Goal: Transaction & Acquisition: Purchase product/service

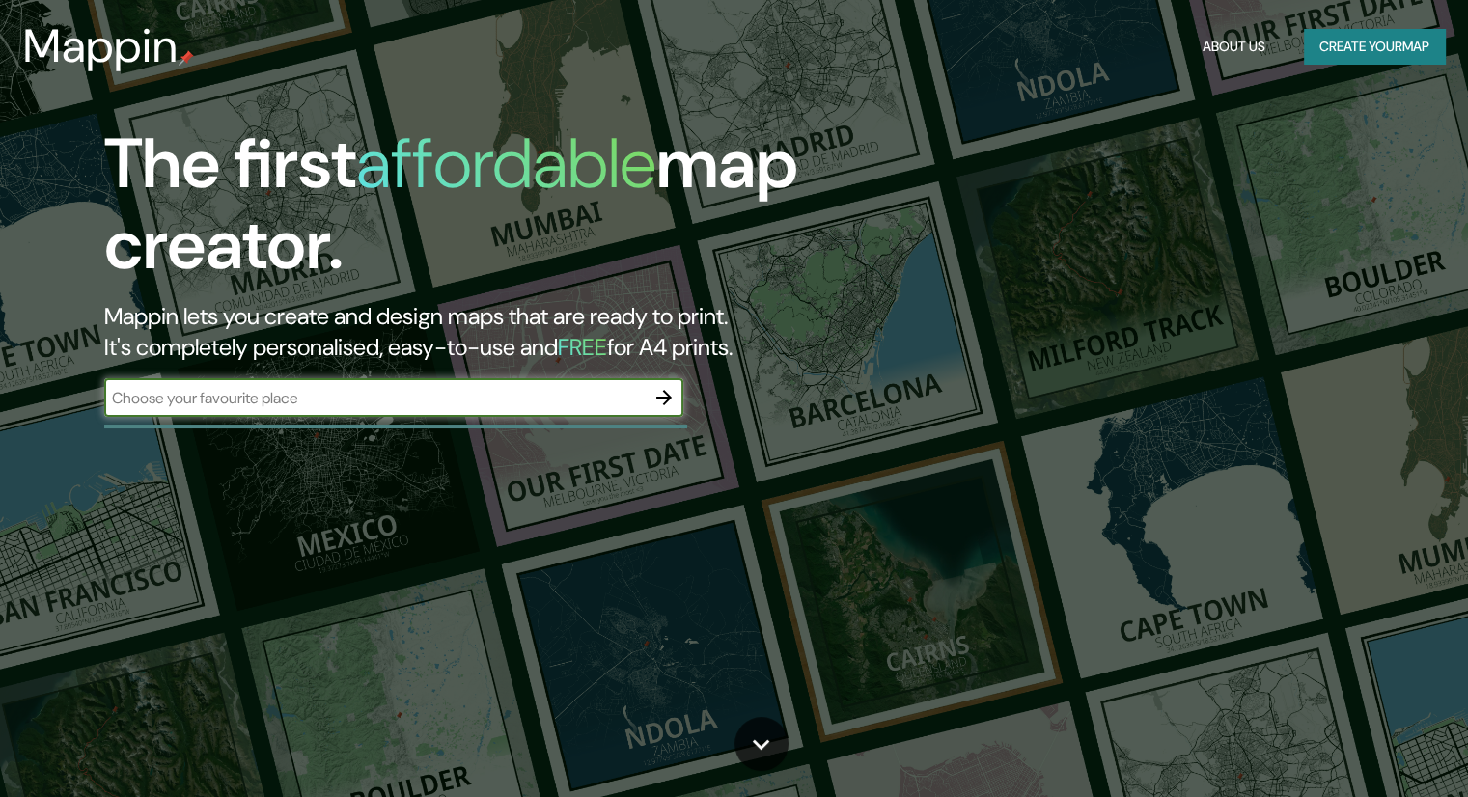
click at [483, 402] on input "text" at bounding box center [374, 398] width 541 height 22
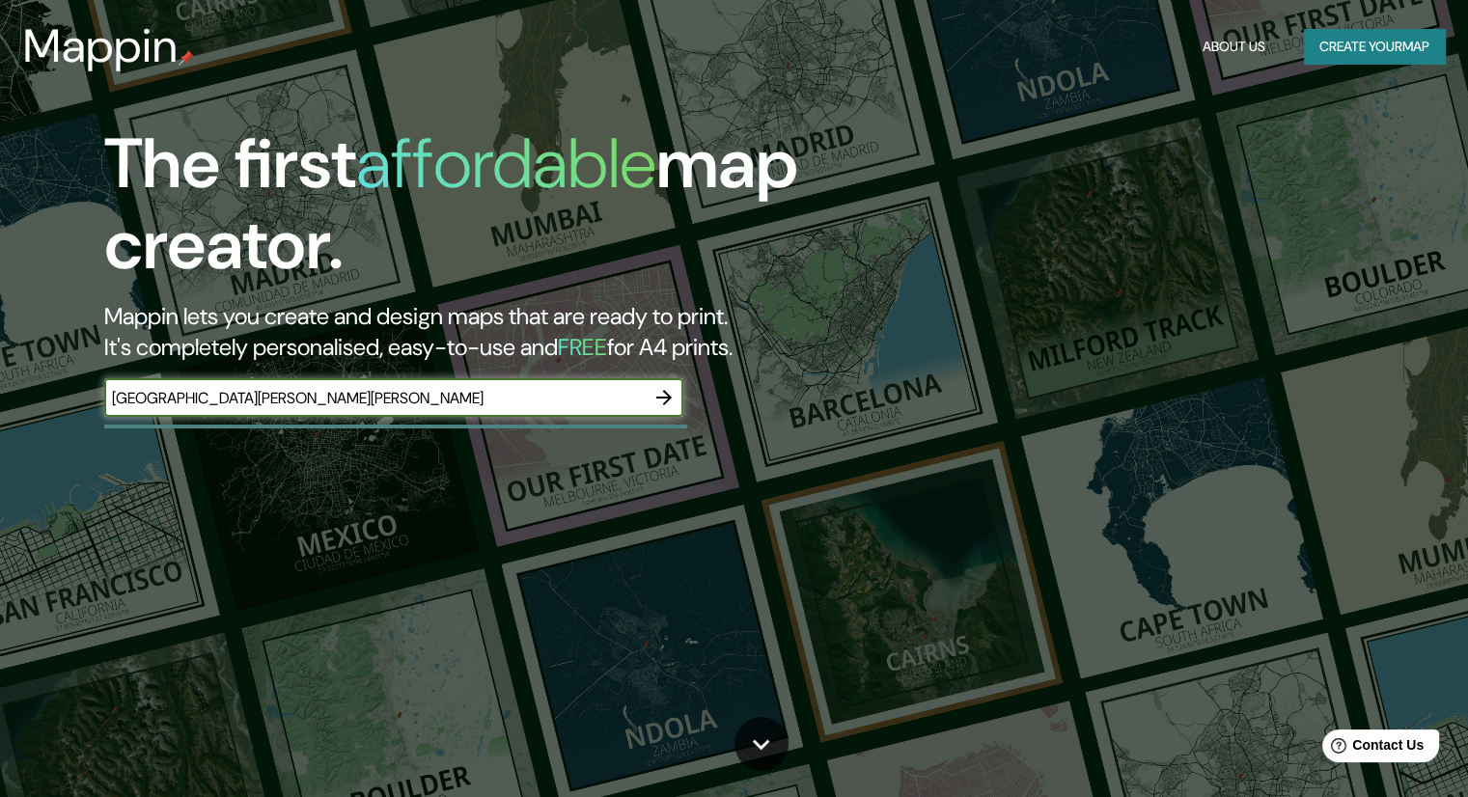
type input "[GEOGRAPHIC_DATA][PERSON_NAME][PERSON_NAME]"
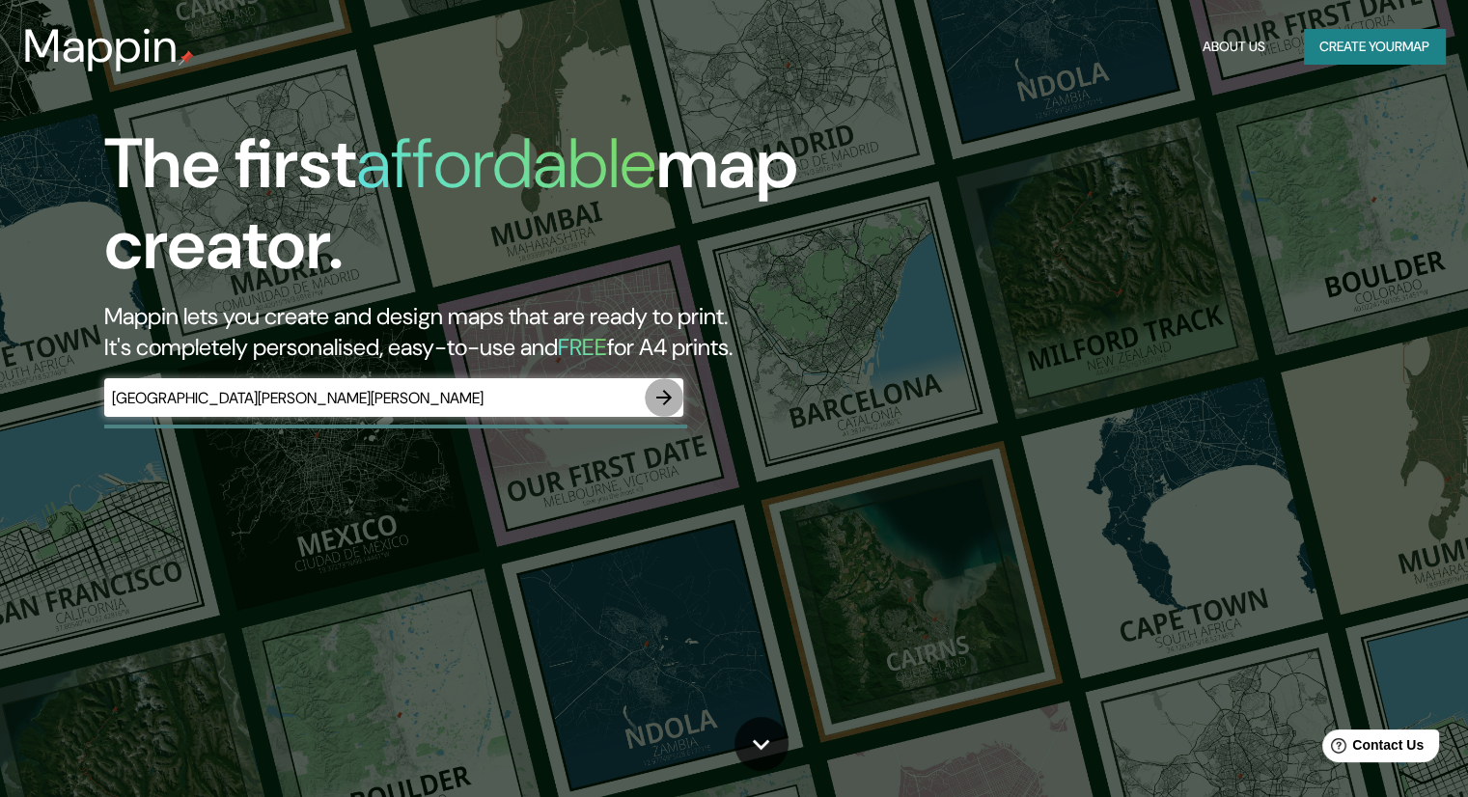
click at [664, 402] on icon "button" at bounding box center [663, 397] width 15 height 15
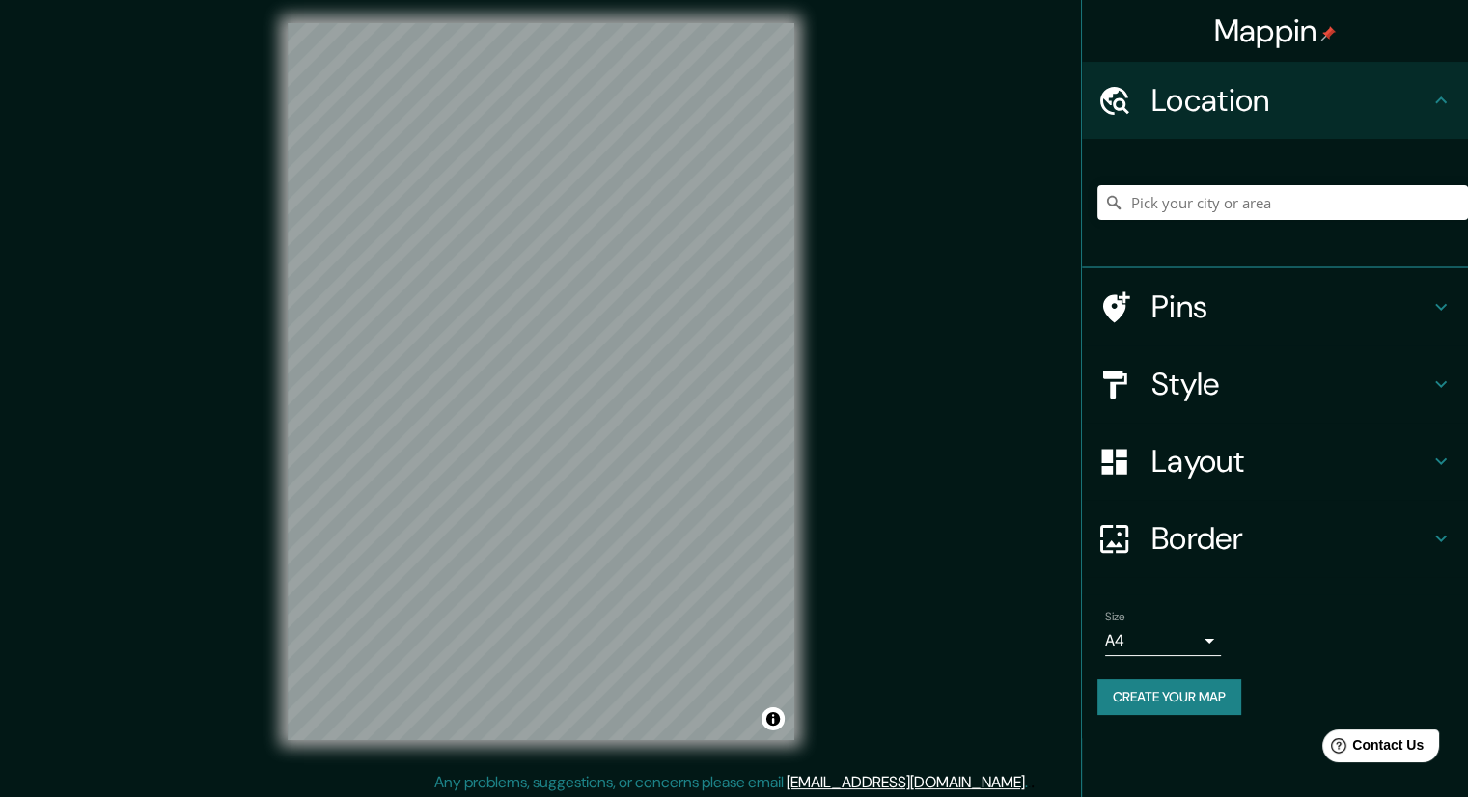
scroll to position [13, 0]
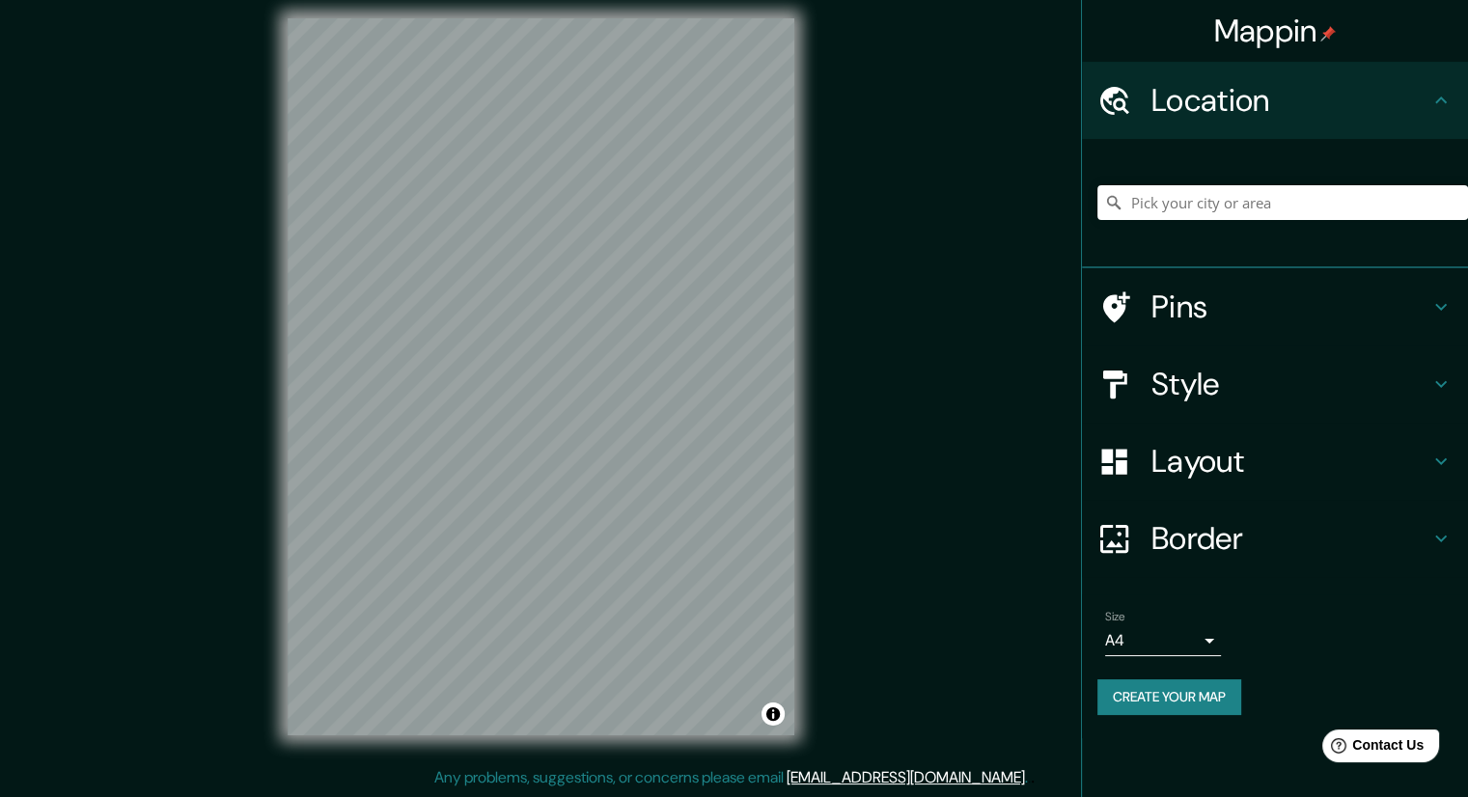
drag, startPoint x: 940, startPoint y: 281, endPoint x: 910, endPoint y: 395, distance: 117.8
click at [833, 467] on div "Mappin Location Pins Style Layout Border Choose a border. Hint : you can make l…" at bounding box center [734, 392] width 1468 height 810
click at [1205, 206] on input "Pick your city or area" at bounding box center [1282, 202] width 371 height 35
type input "C"
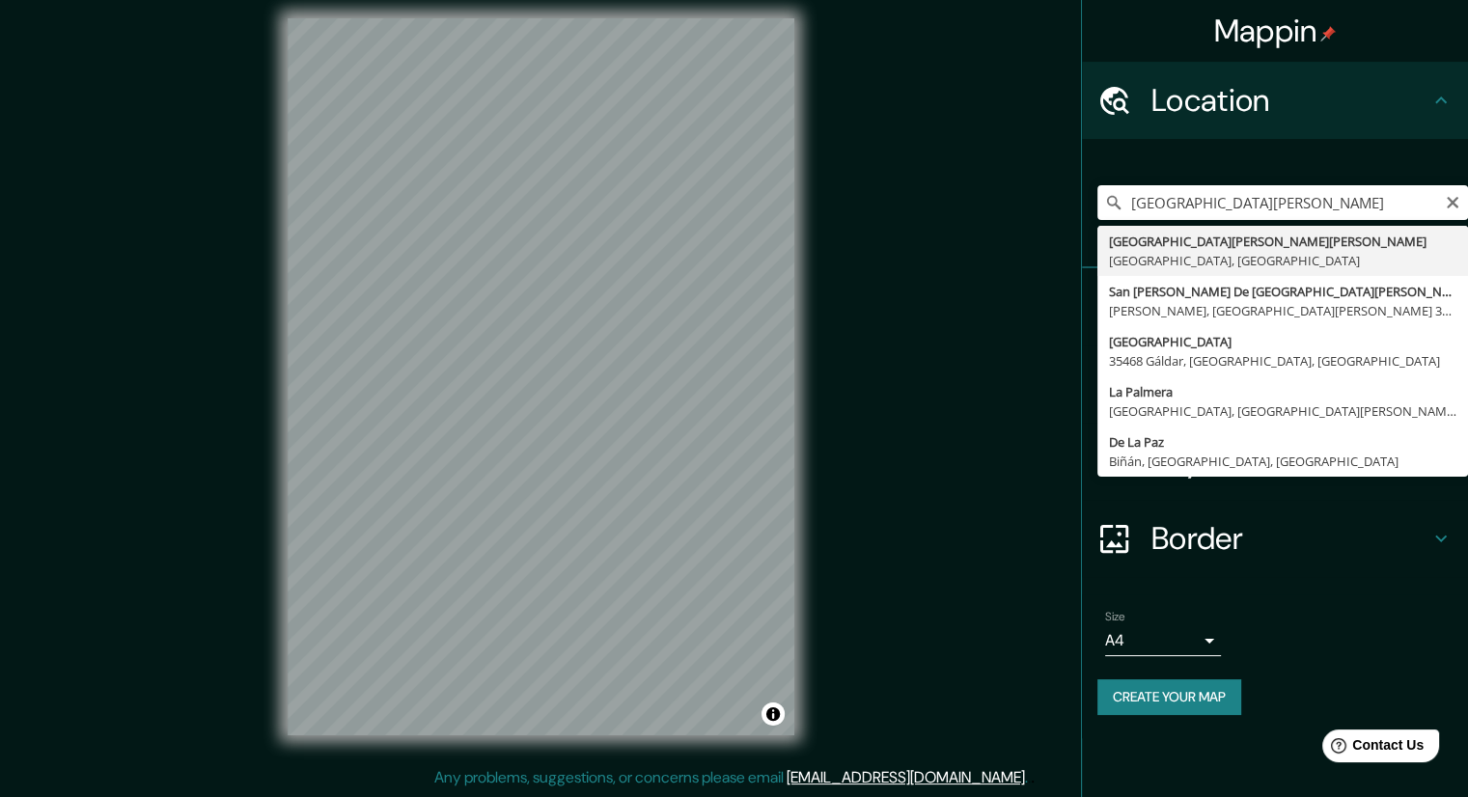
type input "[GEOGRAPHIC_DATA][PERSON_NAME][PERSON_NAME], [GEOGRAPHIC_DATA], [GEOGRAPHIC_DAT…"
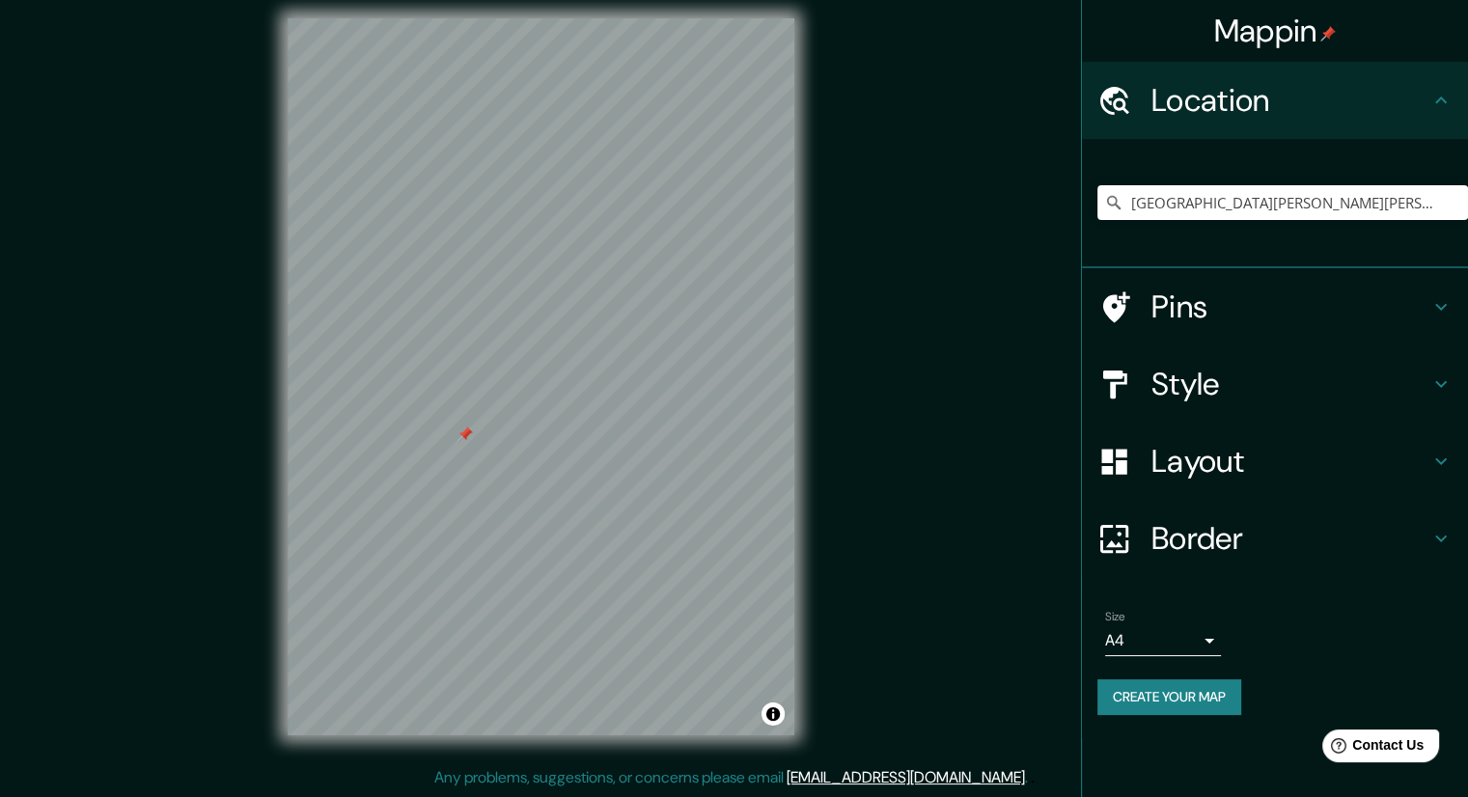
click at [467, 433] on div at bounding box center [465, 434] width 15 height 15
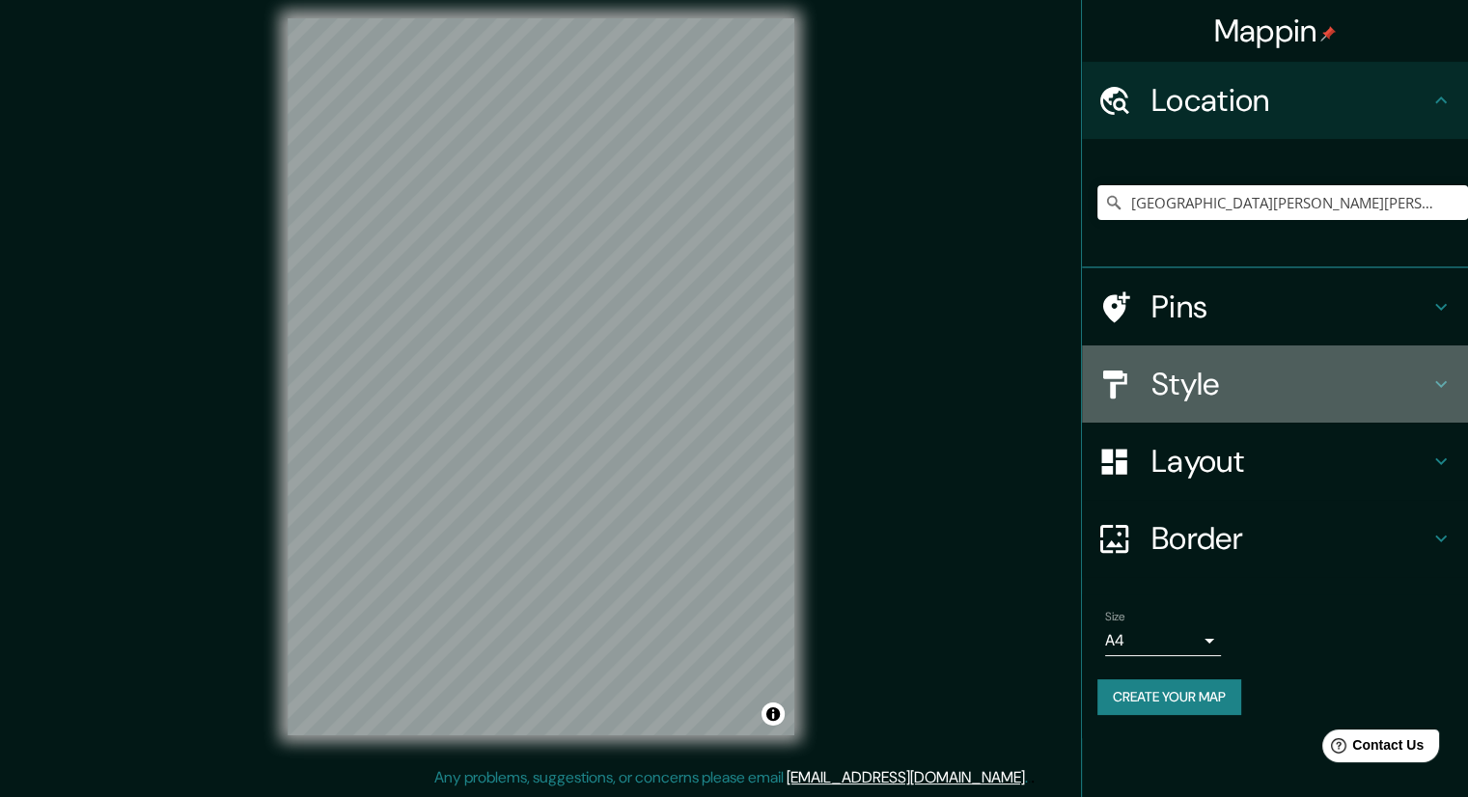
click at [1208, 392] on h4 "Style" at bounding box center [1290, 384] width 278 height 39
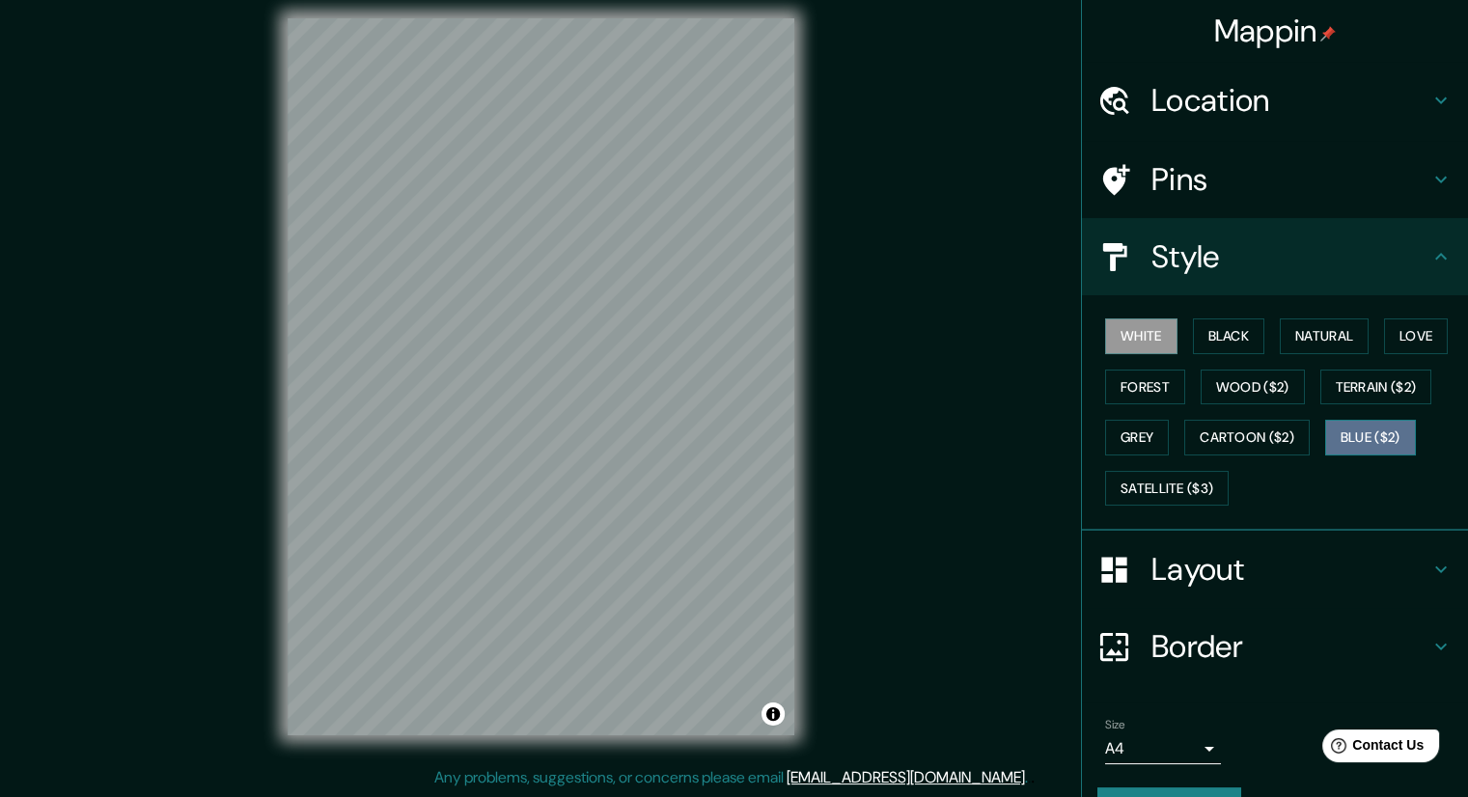
click at [1331, 430] on button "Blue ($2)" at bounding box center [1370, 438] width 91 height 36
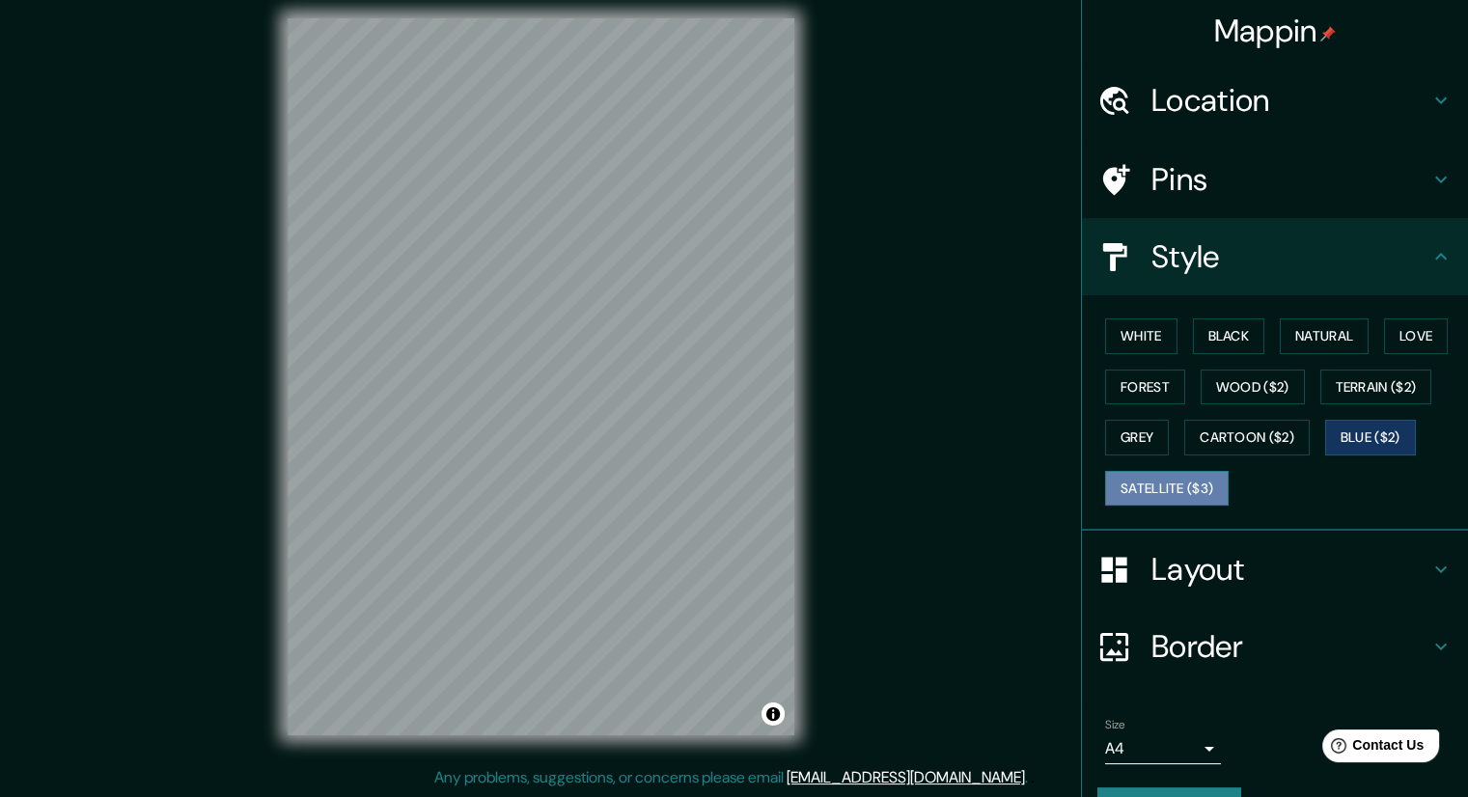
click at [1192, 484] on button "Satellite ($3)" at bounding box center [1167, 489] width 124 height 36
